Goal: Browse casually

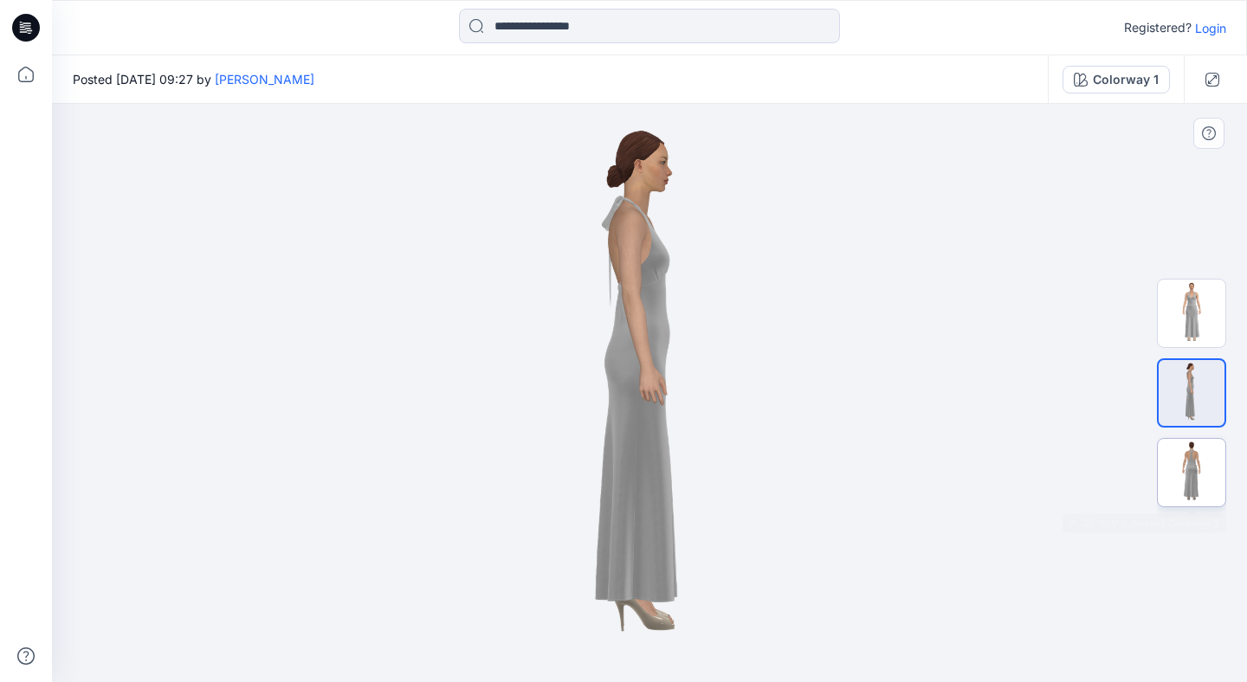
click at [1186, 444] on img at bounding box center [1192, 473] width 68 height 68
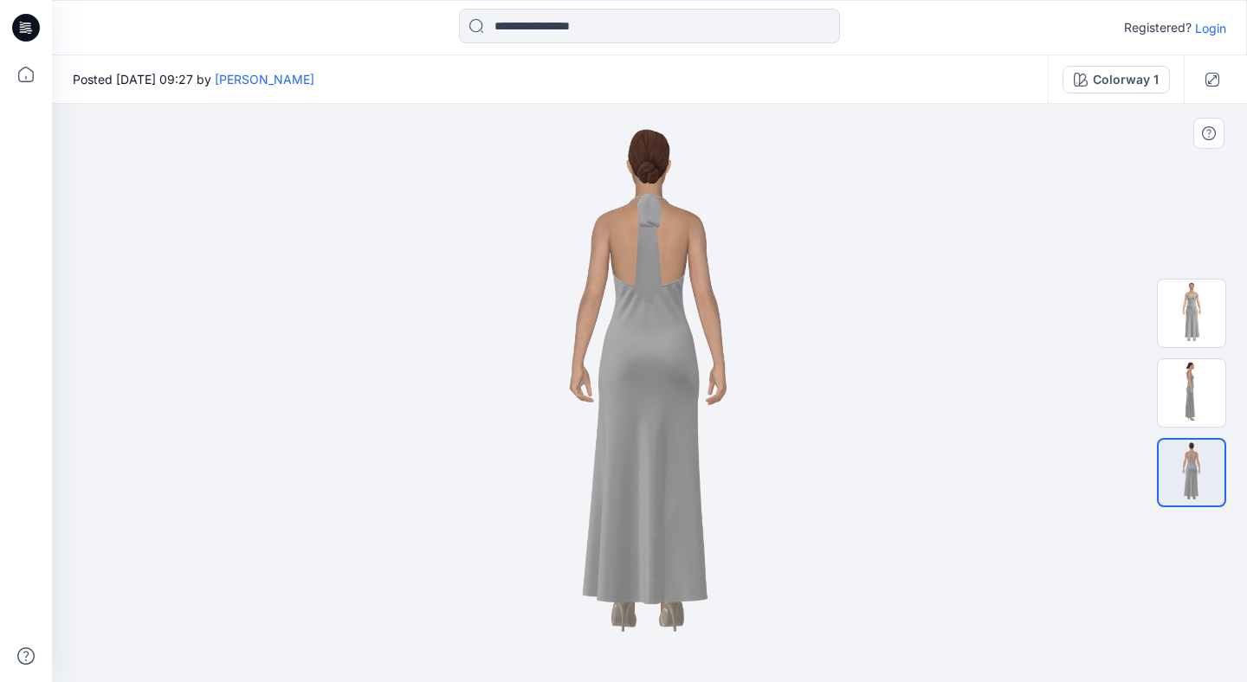
drag, startPoint x: 654, startPoint y: 297, endPoint x: 613, endPoint y: 281, distance: 43.6
click at [613, 282] on img at bounding box center [649, 393] width 579 height 579
click at [1196, 398] on img at bounding box center [1192, 393] width 68 height 68
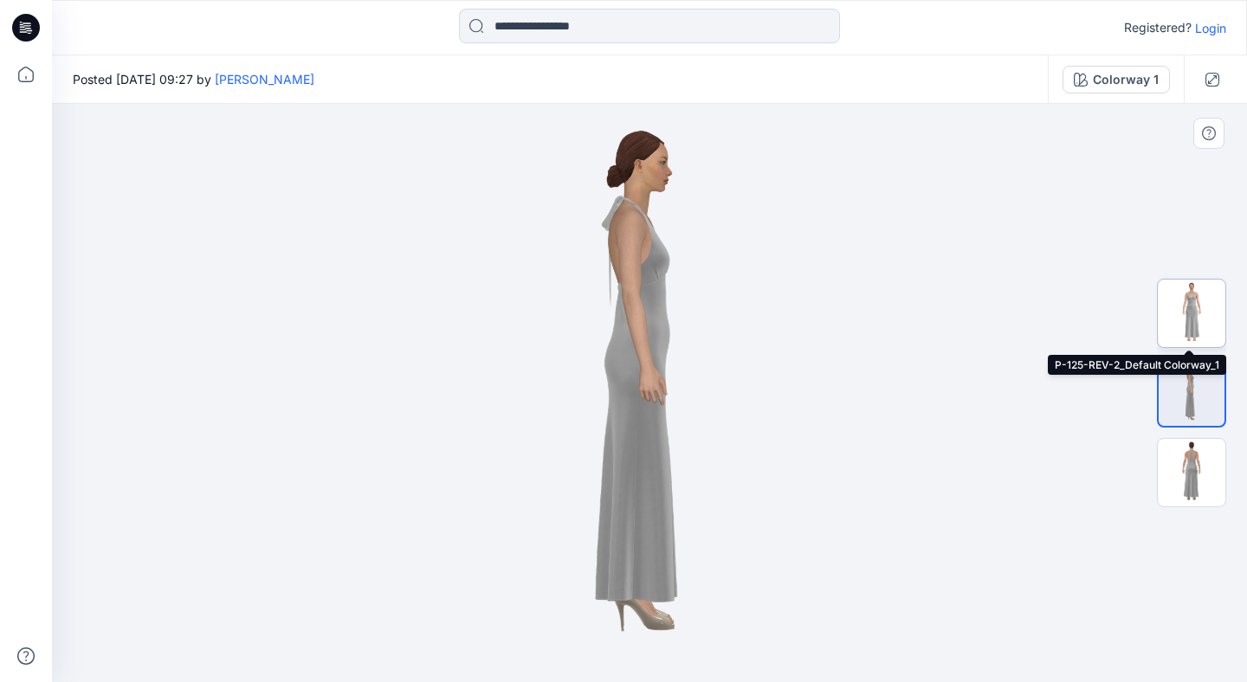
click at [1192, 326] on img at bounding box center [1192, 314] width 68 height 68
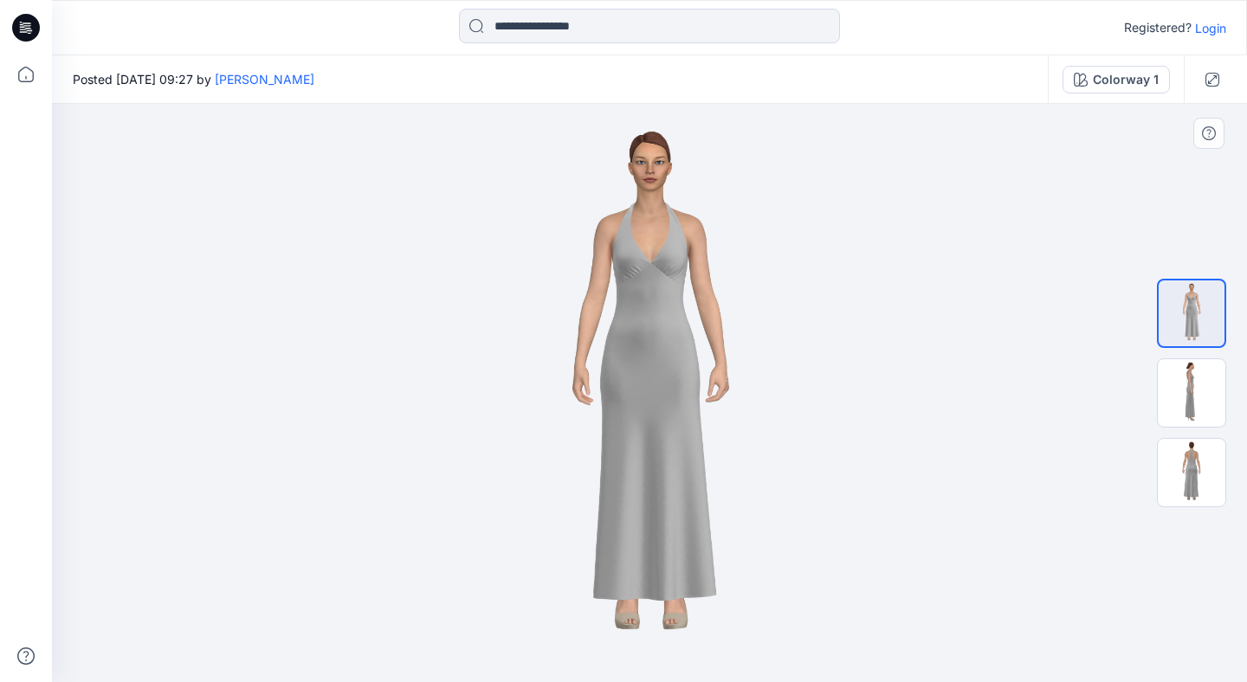
click at [611, 251] on img at bounding box center [649, 393] width 579 height 579
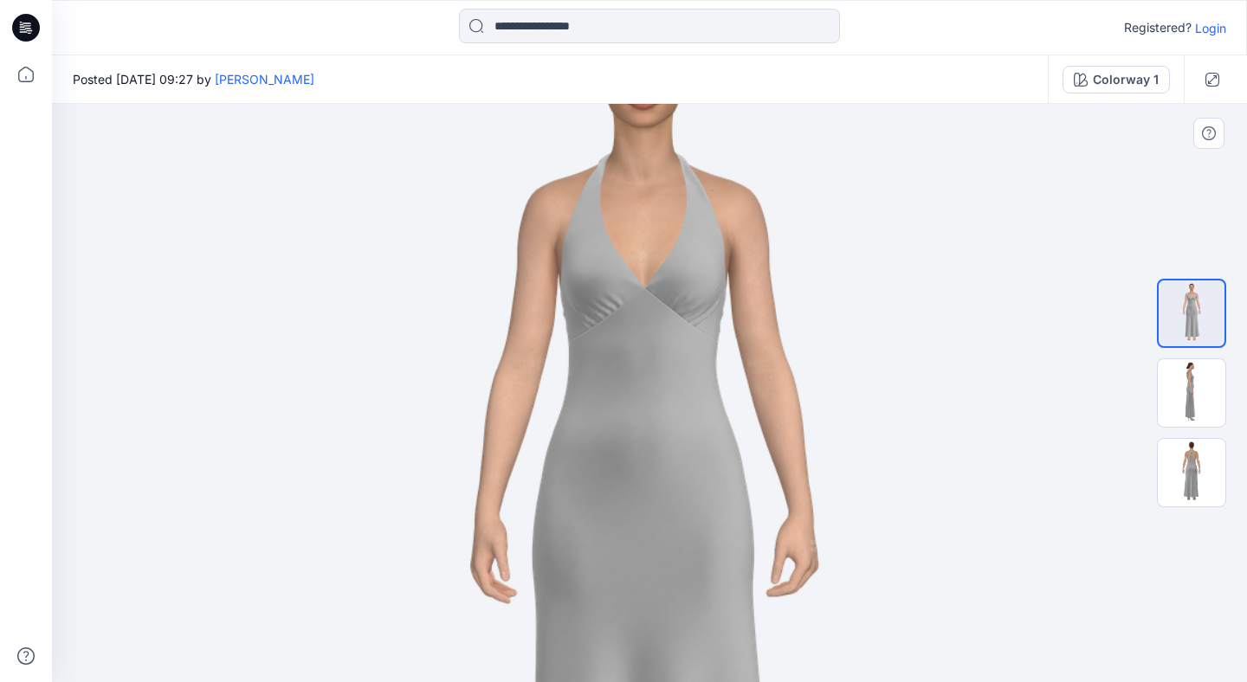
drag, startPoint x: 642, startPoint y: 228, endPoint x: 635, endPoint y: 383, distance: 155.2
click at [635, 383] on img at bounding box center [641, 576] width 1285 height 1285
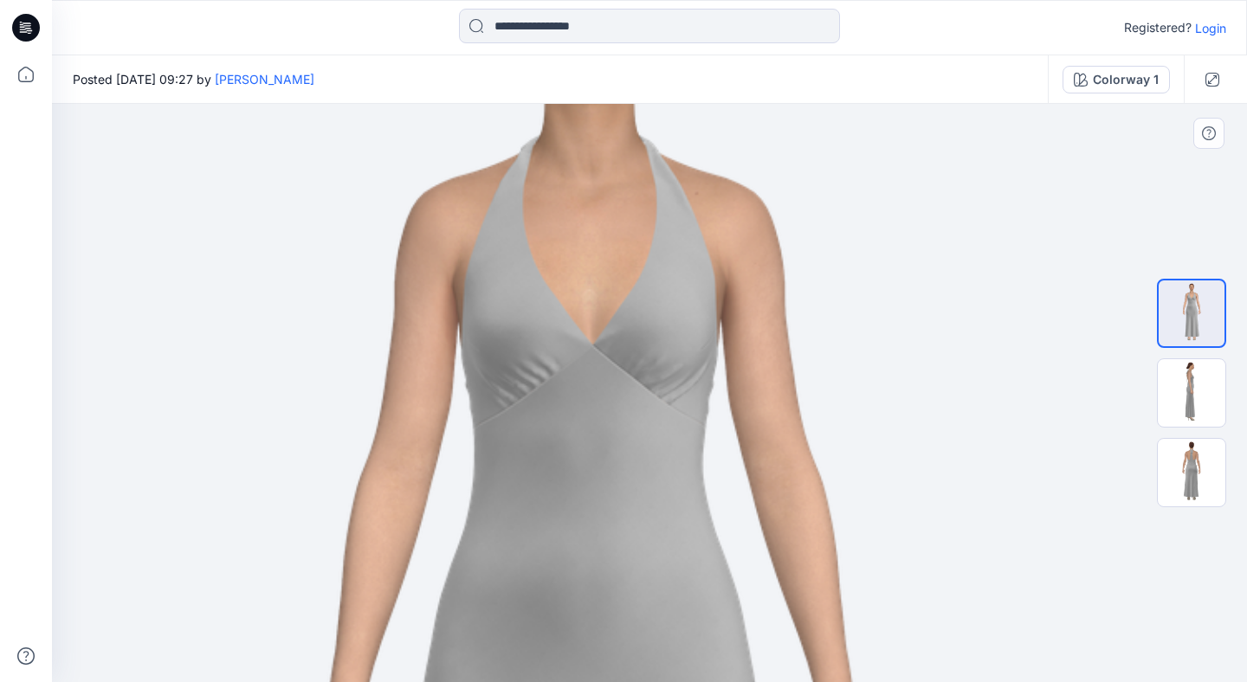
drag, startPoint x: 565, startPoint y: 317, endPoint x: 572, endPoint y: 350, distance: 33.6
click at [1198, 398] on img at bounding box center [1192, 393] width 68 height 68
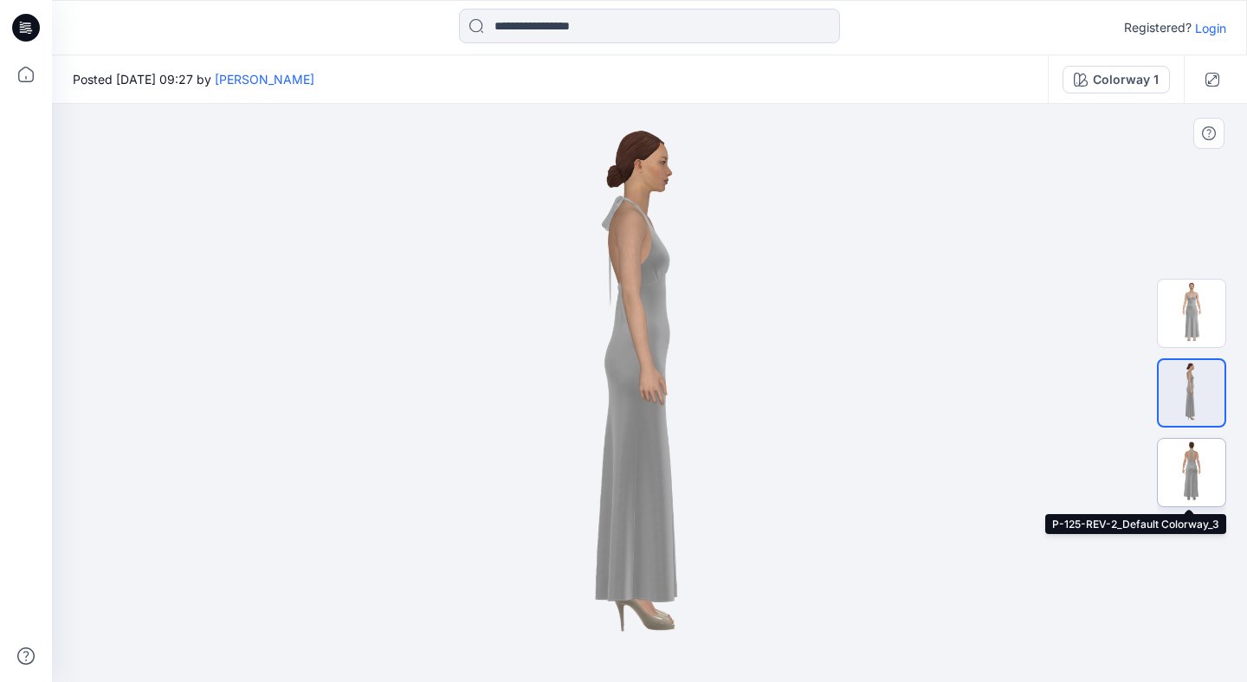
click at [1212, 469] on img at bounding box center [1192, 473] width 68 height 68
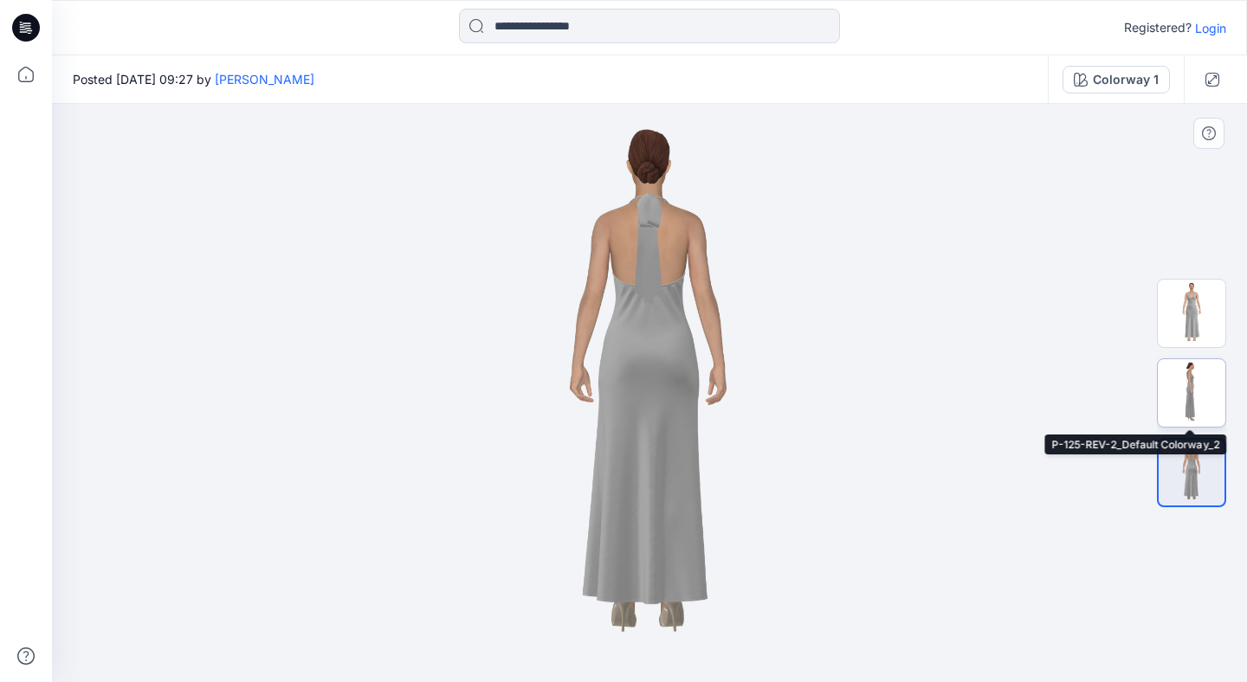
click at [1208, 405] on img at bounding box center [1192, 393] width 68 height 68
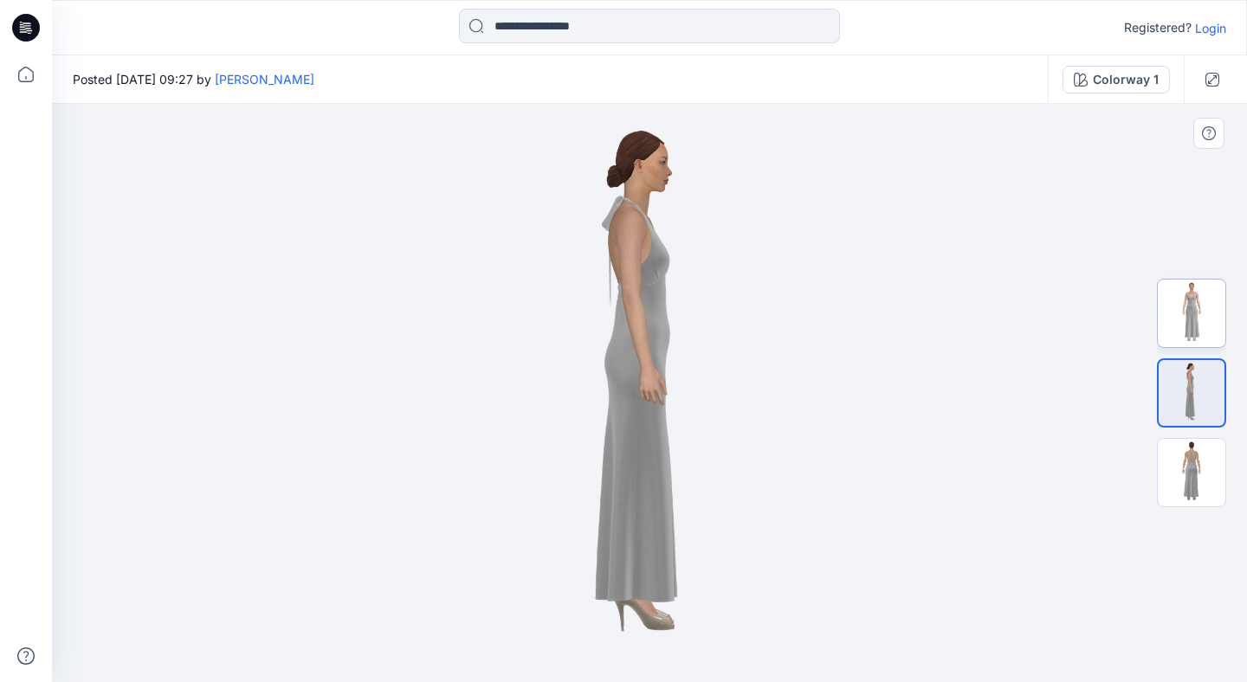
click at [1196, 307] on img at bounding box center [1192, 314] width 68 height 68
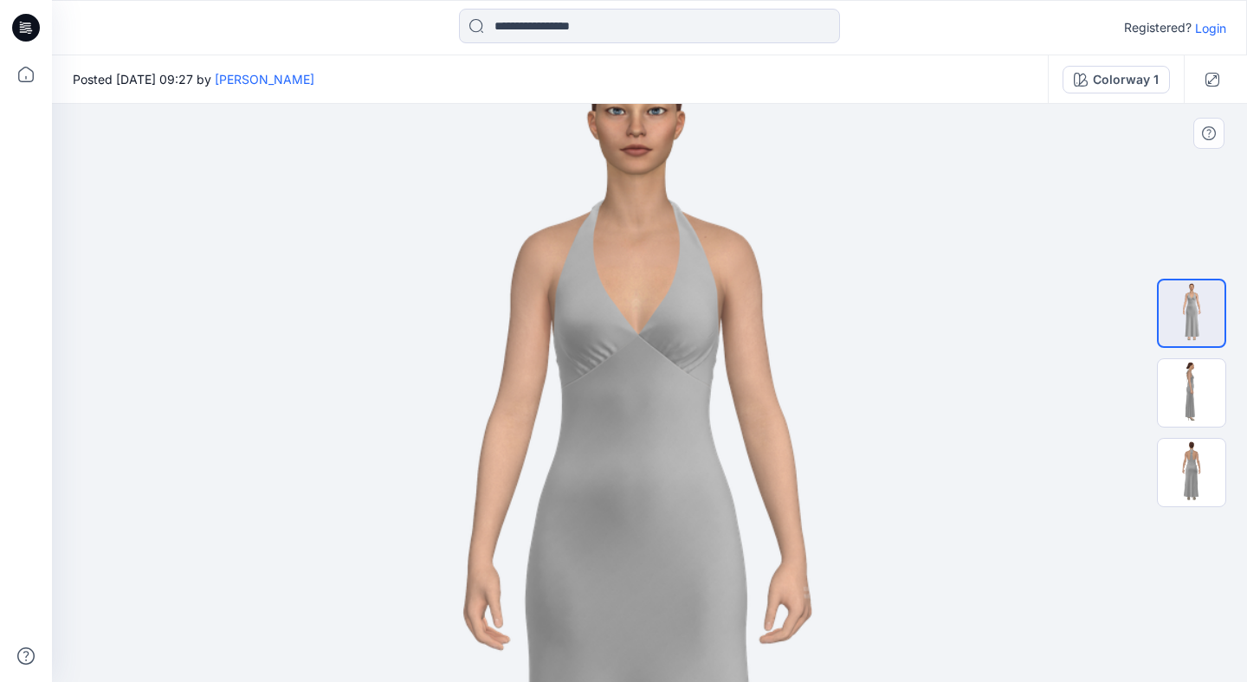
drag, startPoint x: 683, startPoint y: 215, endPoint x: 660, endPoint y: 429, distance: 215.2
click at [669, 445] on img at bounding box center [634, 623] width 1285 height 1285
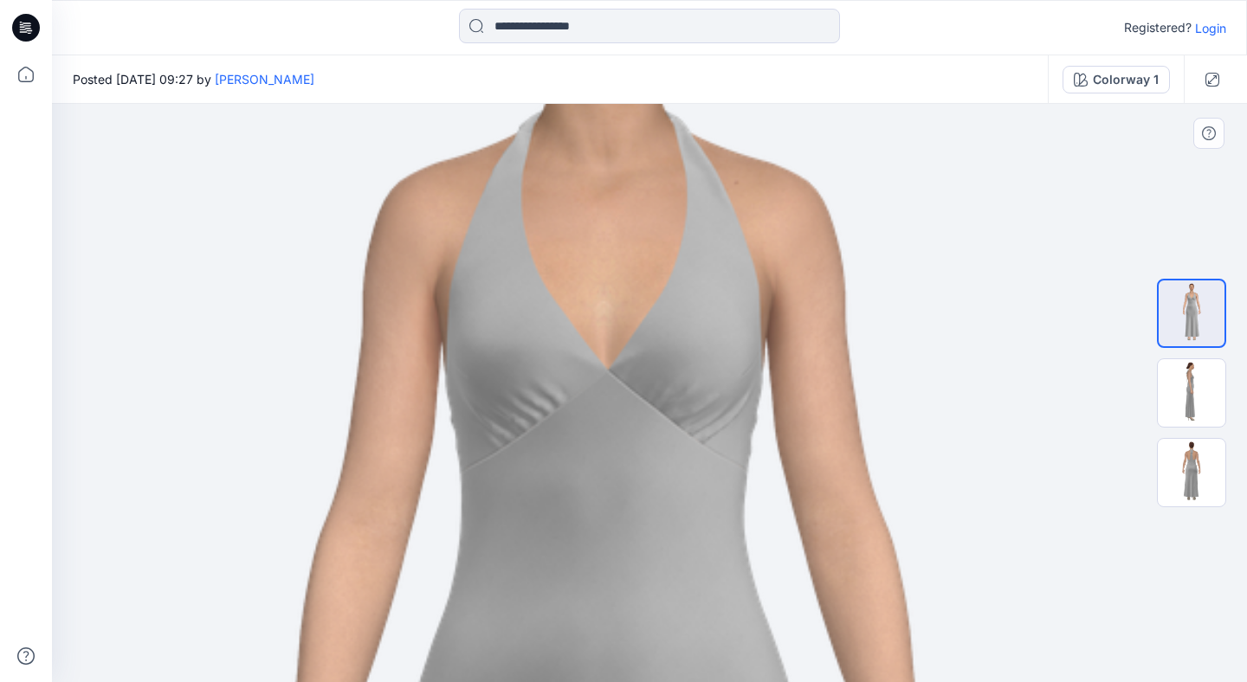
drag, startPoint x: 488, startPoint y: 443, endPoint x: 656, endPoint y: 354, distance: 190.2
